Goal: Information Seeking & Learning: Learn about a topic

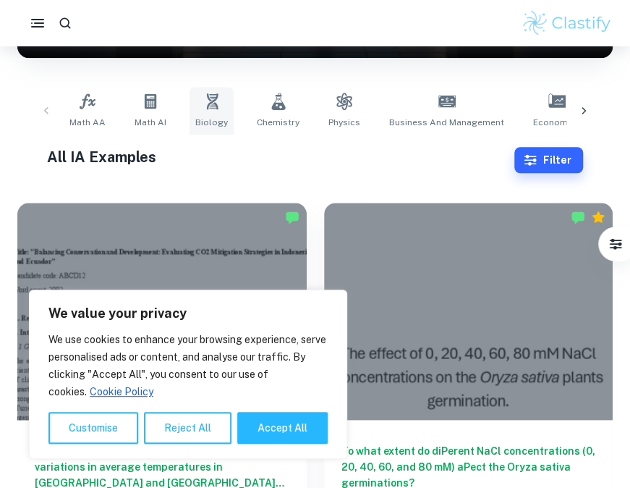
scroll to position [253, 0]
drag, startPoint x: 0, startPoint y: 0, endPoint x: 217, endPoint y: 113, distance: 244.7
click at [217, 113] on link "Biology" at bounding box center [212, 111] width 44 height 48
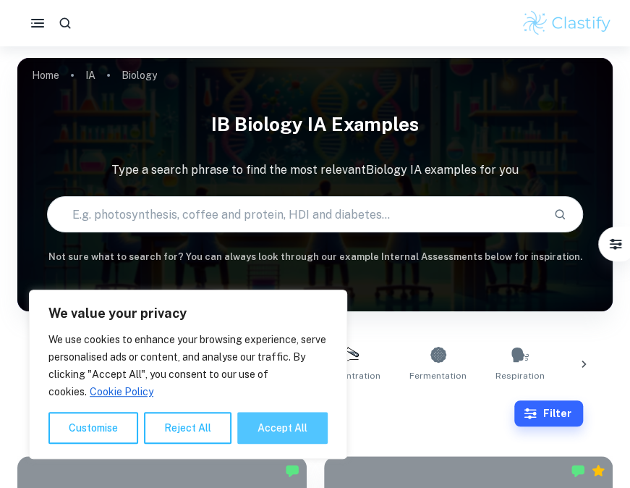
click at [287, 418] on button "Accept All" at bounding box center [282, 428] width 90 height 32
checkbox input "true"
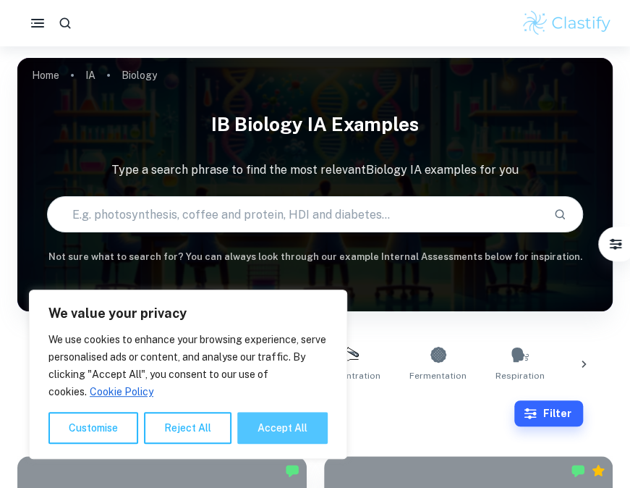
checkbox input "true"
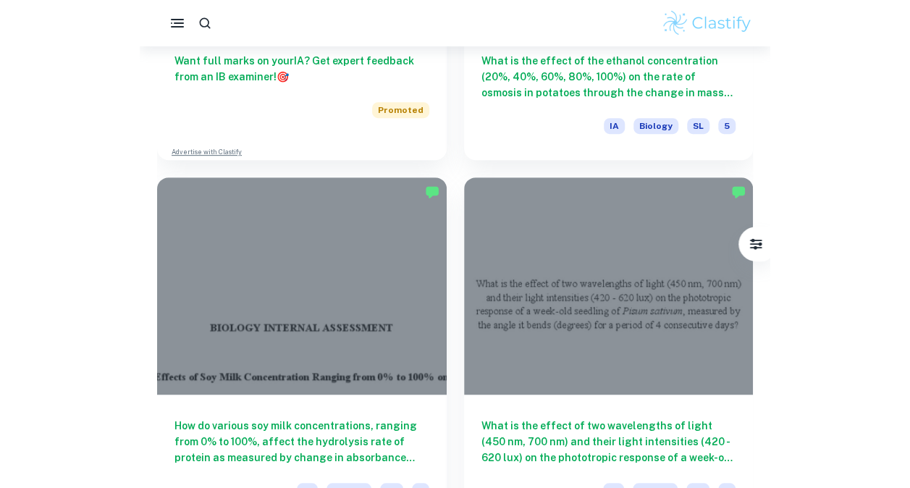
scroll to position [3929, 0]
